Goal: Navigation & Orientation: Find specific page/section

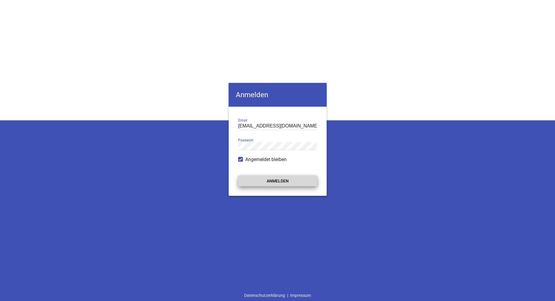
click at [272, 182] on button "Anmelden" at bounding box center [277, 180] width 79 height 11
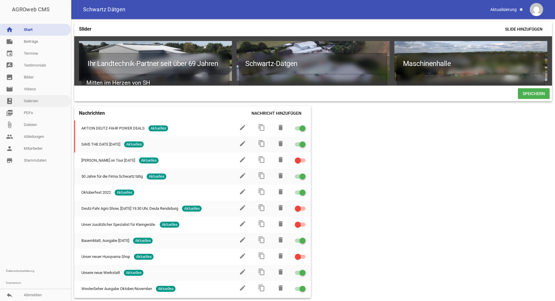
click at [32, 101] on link "photo_album Galerien" at bounding box center [35, 101] width 71 height 12
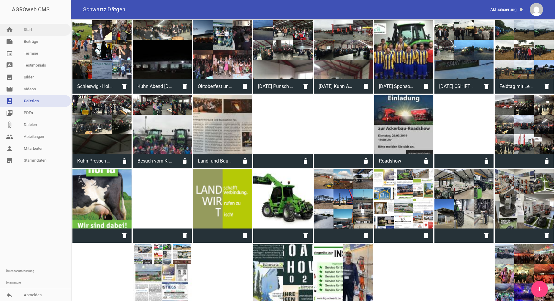
click at [28, 30] on link "home Start" at bounding box center [35, 30] width 71 height 12
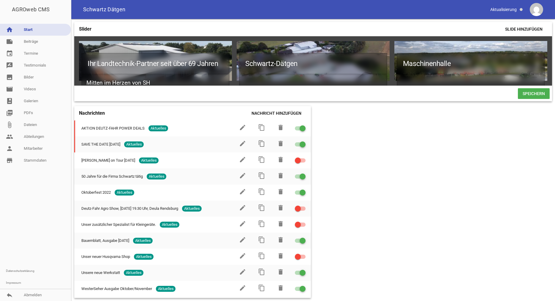
click at [551, 62] on div "Ihr Landtechnik-Partner seit über 69 Jahren Mitten im Herzen von SH games delet…" at bounding box center [313, 60] width 478 height 49
click at [30, 39] on link "note Beiträge" at bounding box center [35, 42] width 71 height 12
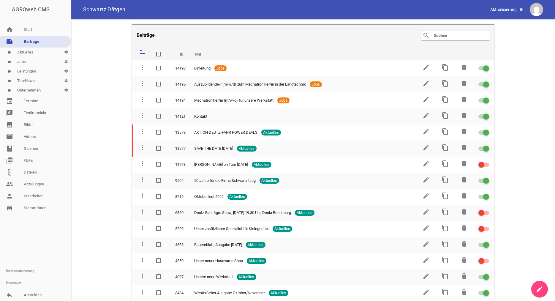
click at [34, 89] on link "label Unternehmen settings" at bounding box center [35, 89] width 71 height 9
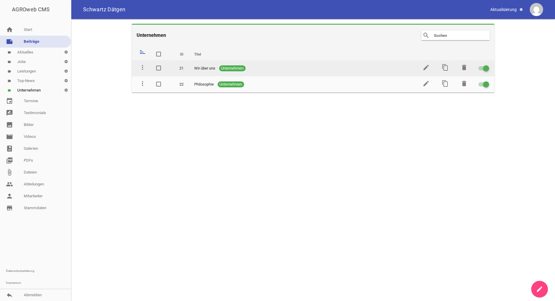
click at [200, 69] on span "Wir über uns" at bounding box center [204, 68] width 21 height 6
click at [445, 66] on icon "content_copy" at bounding box center [444, 67] width 7 height 7
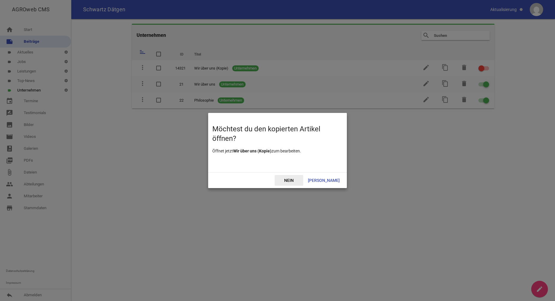
click at [303, 180] on span "Nein" at bounding box center [289, 180] width 28 height 11
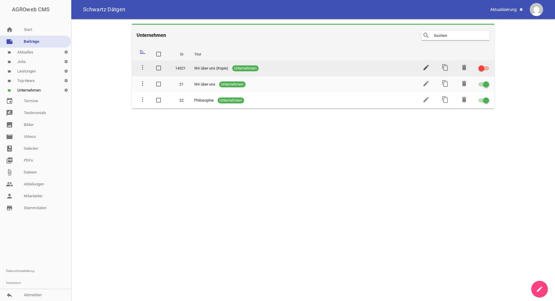
click at [427, 67] on icon "edit" at bounding box center [425, 67] width 7 height 7
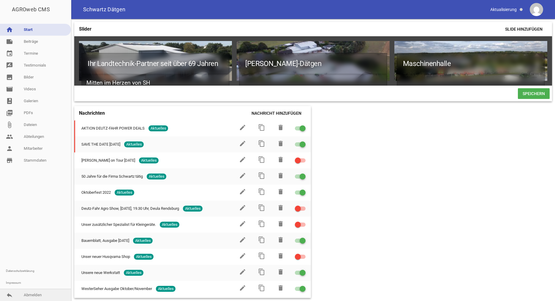
click at [34, 293] on link "reply Abmelden" at bounding box center [35, 295] width 71 height 12
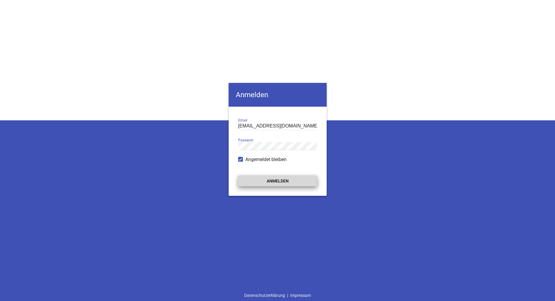
click at [277, 179] on button "Anmelden" at bounding box center [277, 180] width 79 height 11
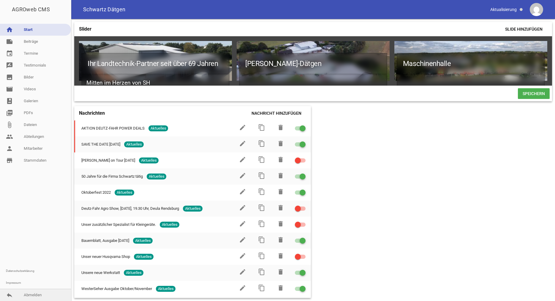
click at [27, 295] on link "reply Abmelden" at bounding box center [35, 295] width 71 height 12
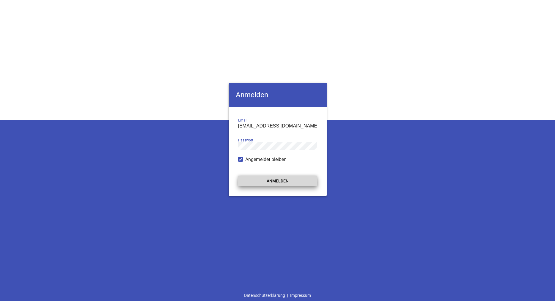
click at [278, 180] on button "Anmelden" at bounding box center [277, 180] width 79 height 11
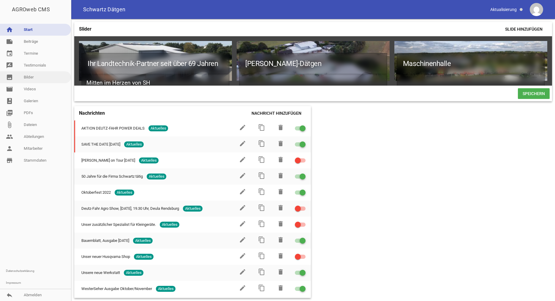
click at [30, 77] on link "image Bilder" at bounding box center [35, 77] width 71 height 12
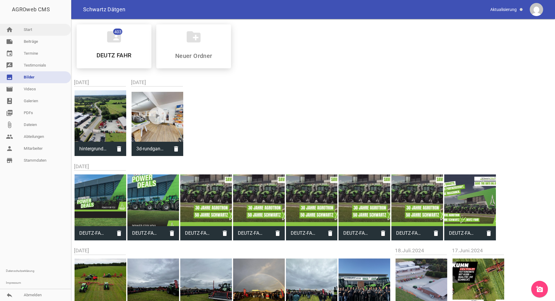
click at [29, 30] on link "home Start" at bounding box center [35, 30] width 71 height 12
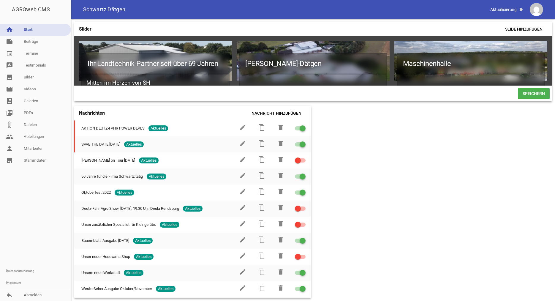
click at [414, 223] on div "Slider Slide hinzufügen Ihr Landtechnik-Partner seit über 69 Jahren Mitten im H…" at bounding box center [312, 160] width 483 height 282
click at [26, 28] on link "home Start" at bounding box center [35, 30] width 71 height 12
click at [27, 75] on link "image Bilder" at bounding box center [35, 77] width 71 height 12
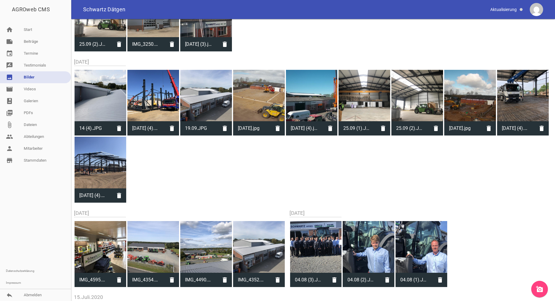
scroll to position [1150, 0]
